Goal: Check status

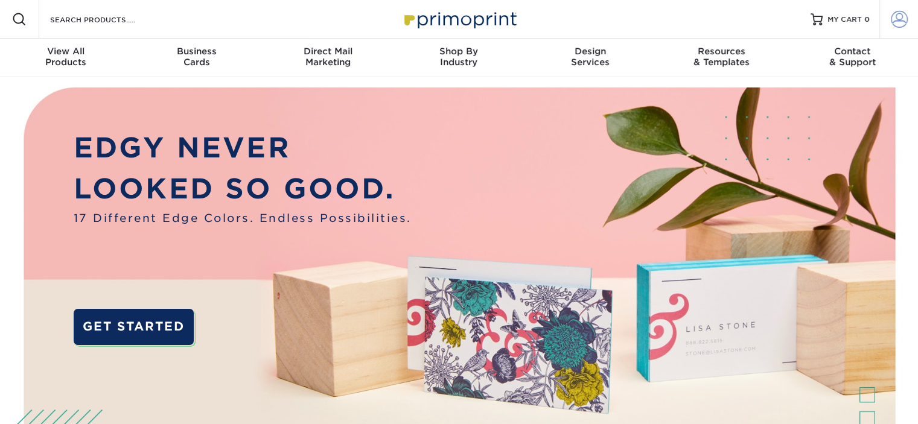
type input "[EMAIL_ADDRESS][DOMAIN_NAME]"
click at [899, 19] on span at bounding box center [898, 19] width 17 height 17
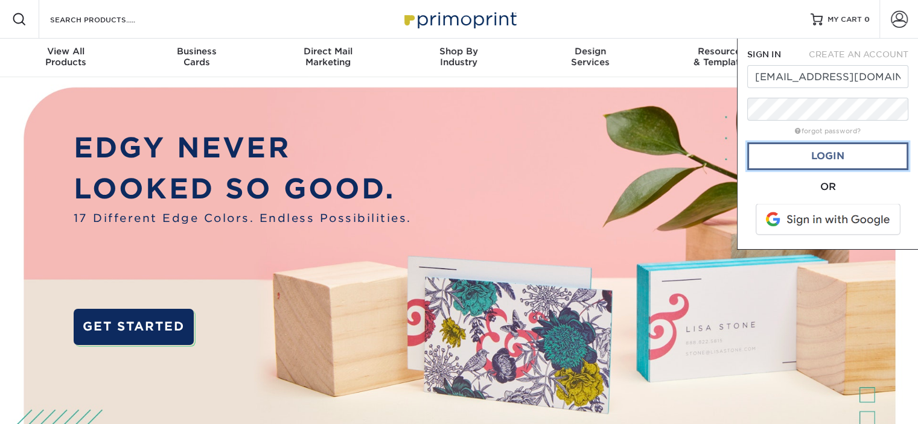
click at [832, 162] on link "Login" at bounding box center [827, 156] width 161 height 28
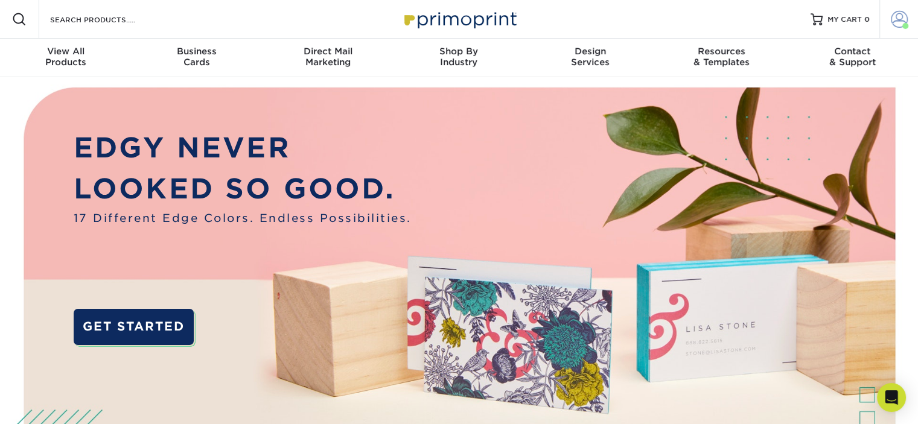
click at [898, 26] on span at bounding box center [898, 19] width 17 height 17
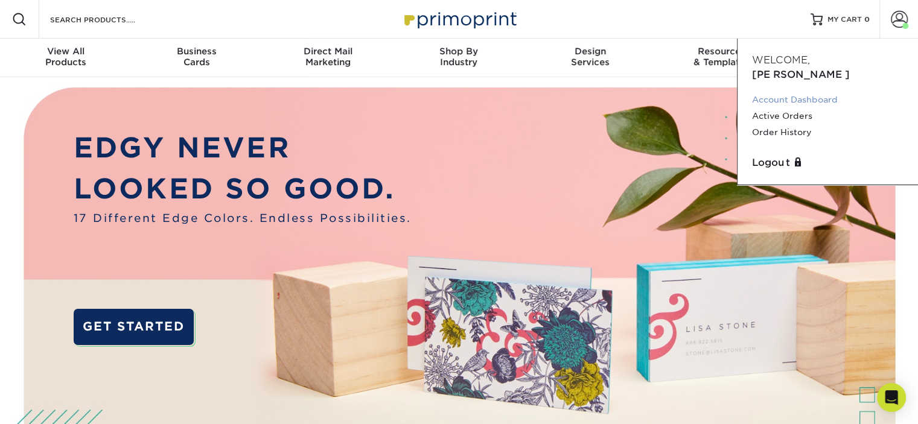
click at [801, 92] on link "Account Dashboard" at bounding box center [827, 100] width 151 height 16
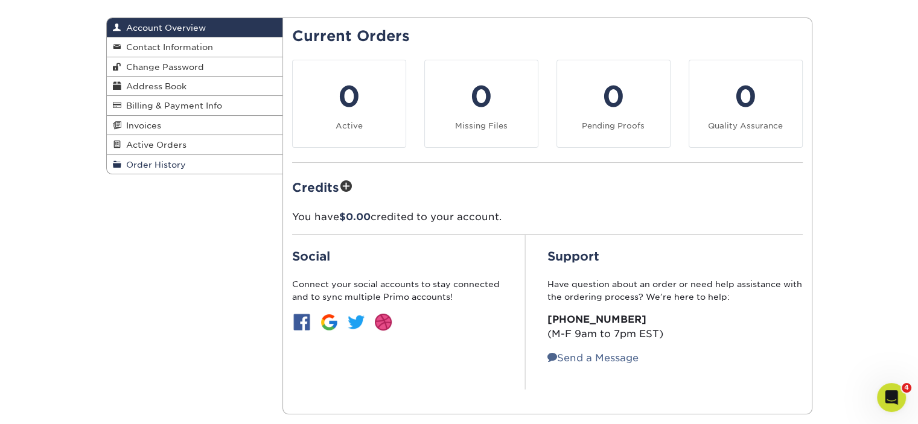
drag, startPoint x: 151, startPoint y: 165, endPoint x: 159, endPoint y: 168, distance: 8.6
click at [152, 165] on span "Order History" at bounding box center [153, 165] width 65 height 10
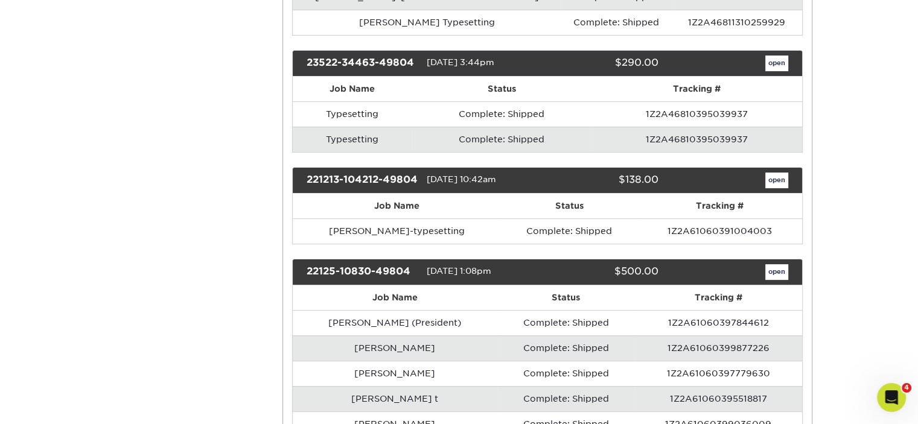
scroll to position [362, 0]
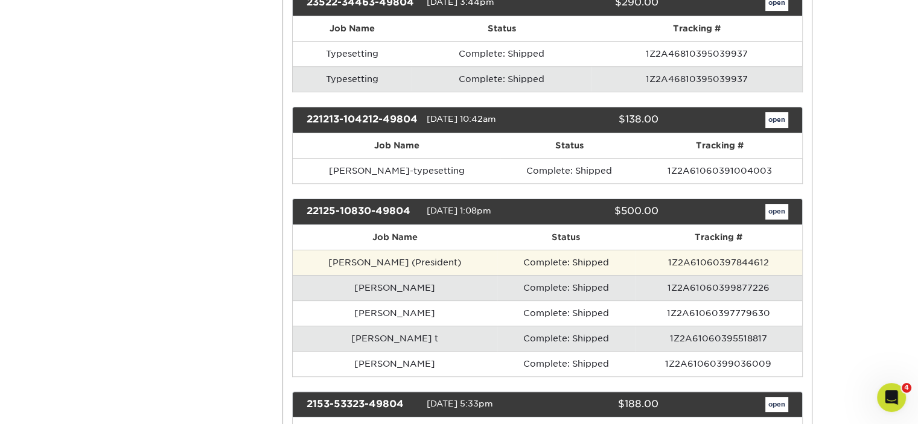
click at [696, 273] on td "1Z2A61060397844612" at bounding box center [718, 262] width 166 height 25
click at [568, 274] on td "Complete: Shipped" at bounding box center [566, 262] width 138 height 25
click at [434, 265] on td "[PERSON_NAME] (President)" at bounding box center [395, 262] width 204 height 25
click at [447, 270] on td "[PERSON_NAME] (President)" at bounding box center [395, 262] width 204 height 25
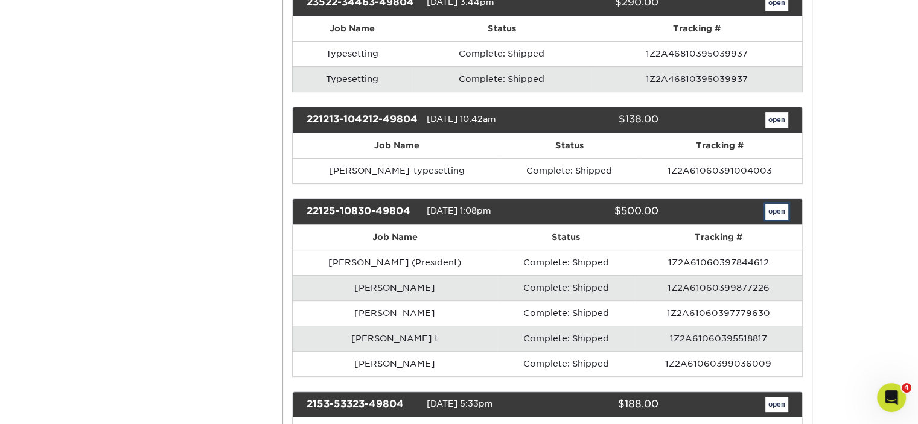
click at [772, 220] on link "open" at bounding box center [776, 212] width 23 height 16
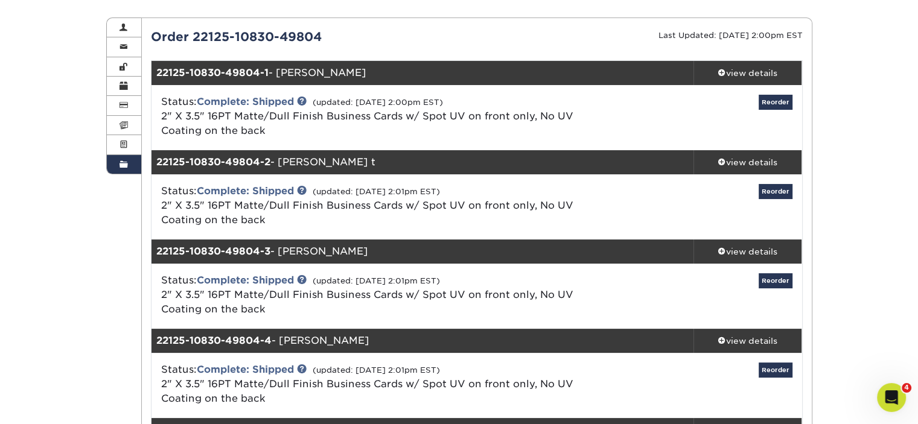
scroll to position [241, 0]
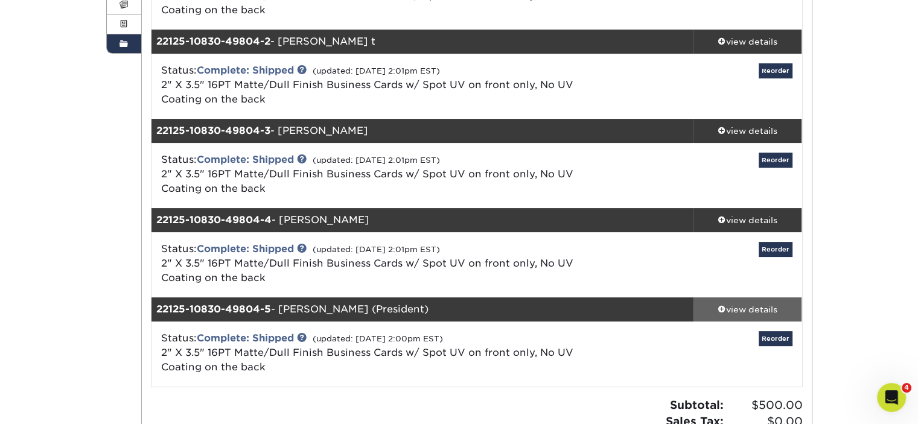
click at [754, 302] on link "view details" at bounding box center [747, 309] width 109 height 24
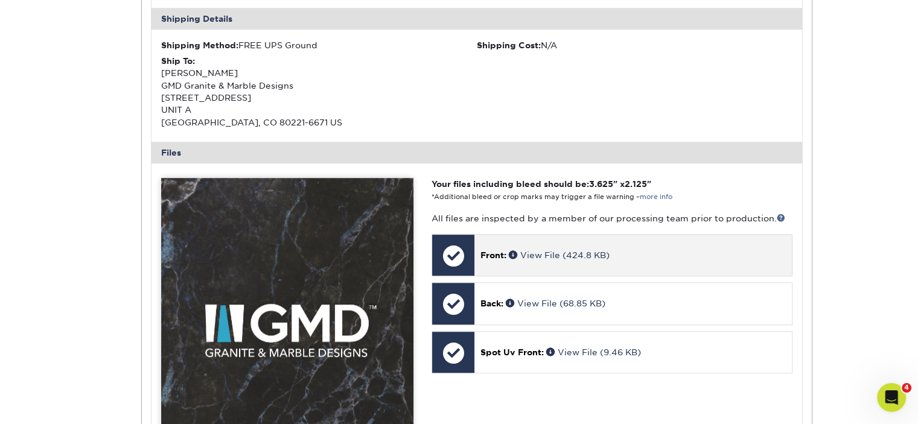
scroll to position [784, 0]
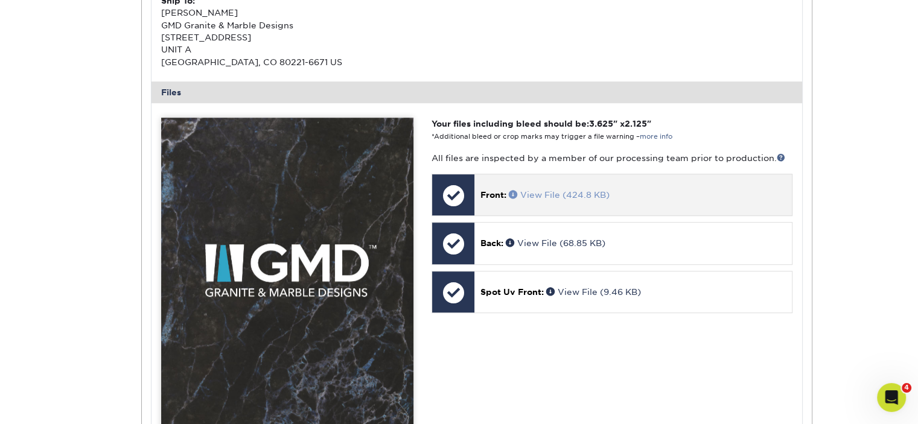
click at [537, 196] on link "View File (424.8 KB)" at bounding box center [559, 195] width 101 height 10
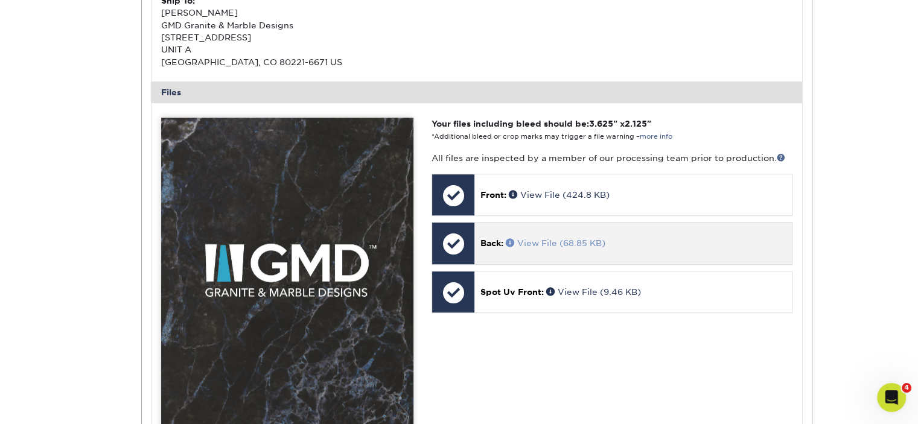
click at [544, 239] on link "View File (68.85 KB)" at bounding box center [556, 243] width 100 height 10
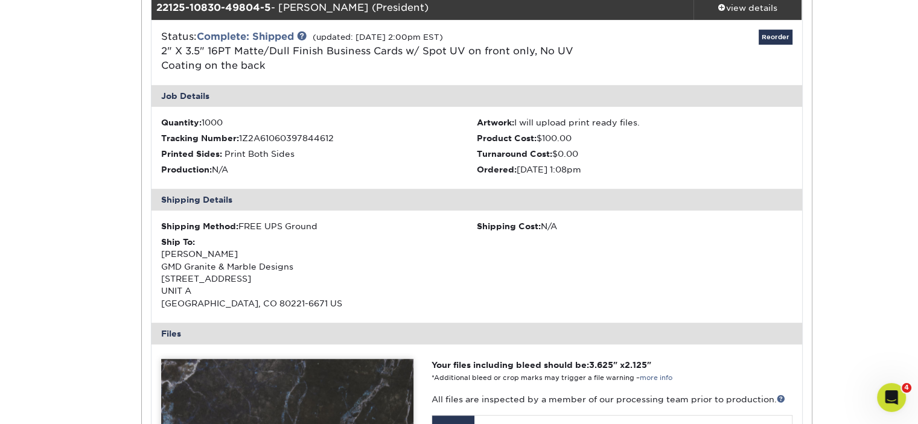
scroll to position [422, 0]
